Goal: Task Accomplishment & Management: Manage account settings

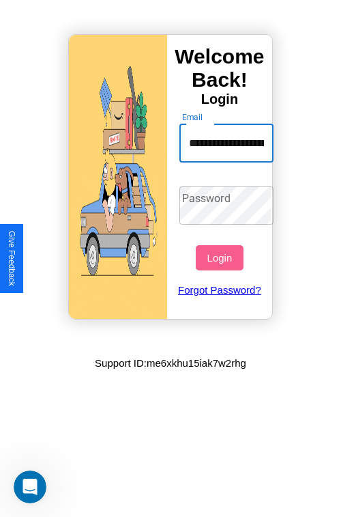
scroll to position [0, 68]
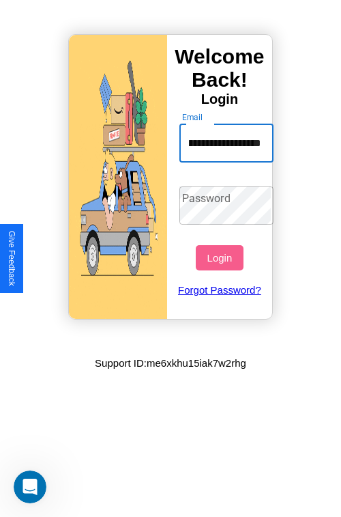
type input "**********"
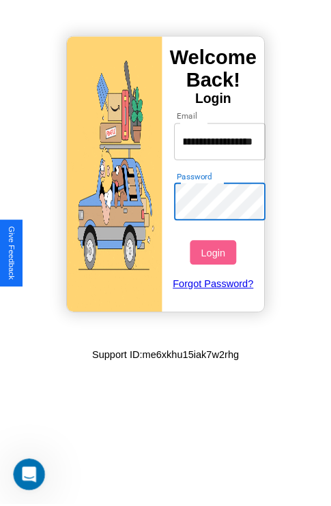
scroll to position [0, 0]
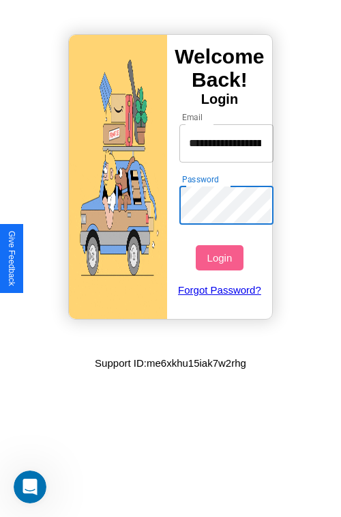
click at [221, 257] on button "Login" at bounding box center [219, 257] width 47 height 25
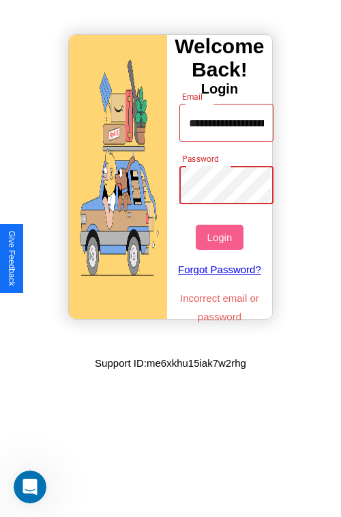
click at [221, 237] on button "Login" at bounding box center [219, 236] width 47 height 25
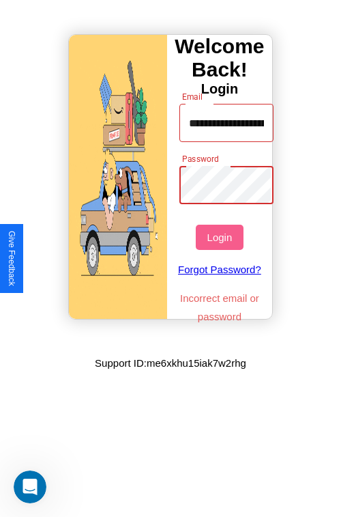
click at [221, 237] on button "Login" at bounding box center [219, 236] width 47 height 25
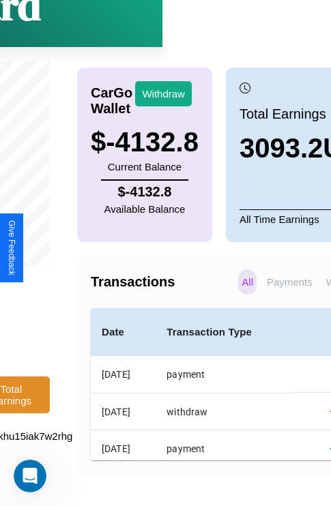
scroll to position [103, 174]
